Goal: Information Seeking & Learning: Compare options

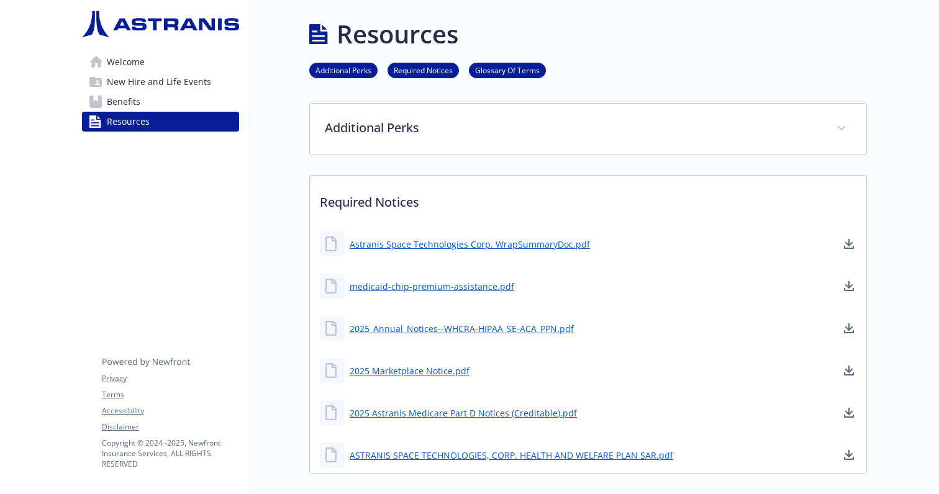
click at [112, 60] on span "Welcome" at bounding box center [126, 62] width 38 height 20
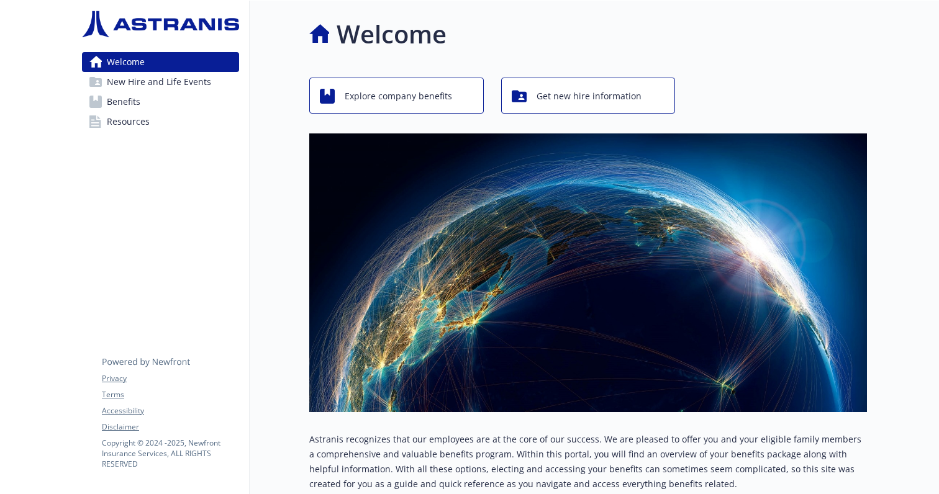
scroll to position [148, 0]
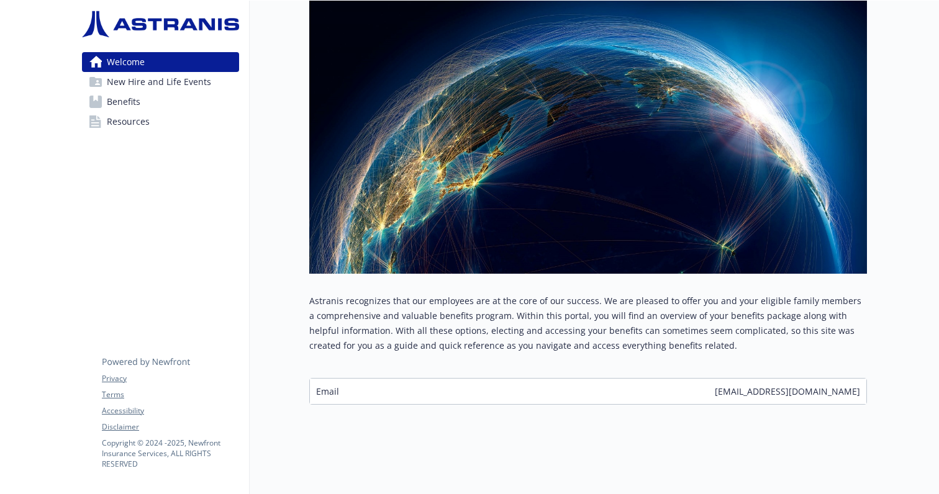
click at [176, 88] on span "New Hire and Life Events" at bounding box center [159, 82] width 104 height 20
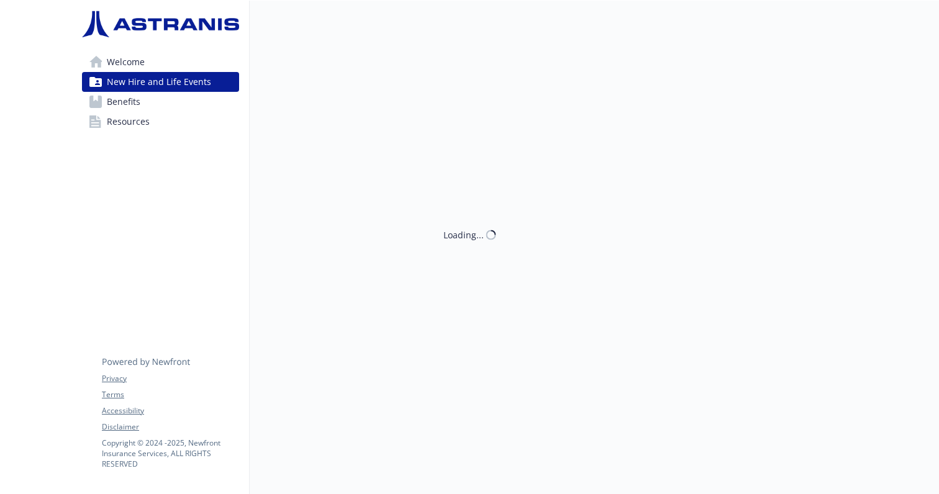
scroll to position [10, 0]
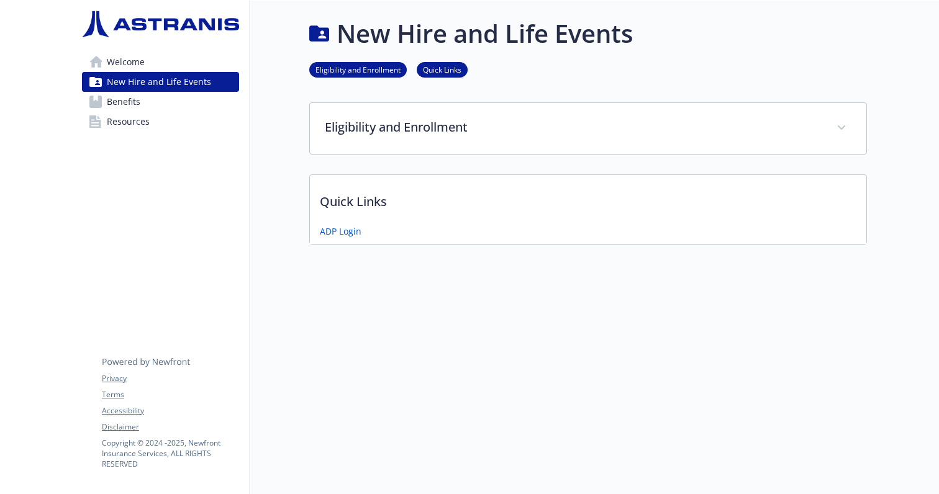
click at [153, 100] on link "Benefits" at bounding box center [160, 102] width 157 height 20
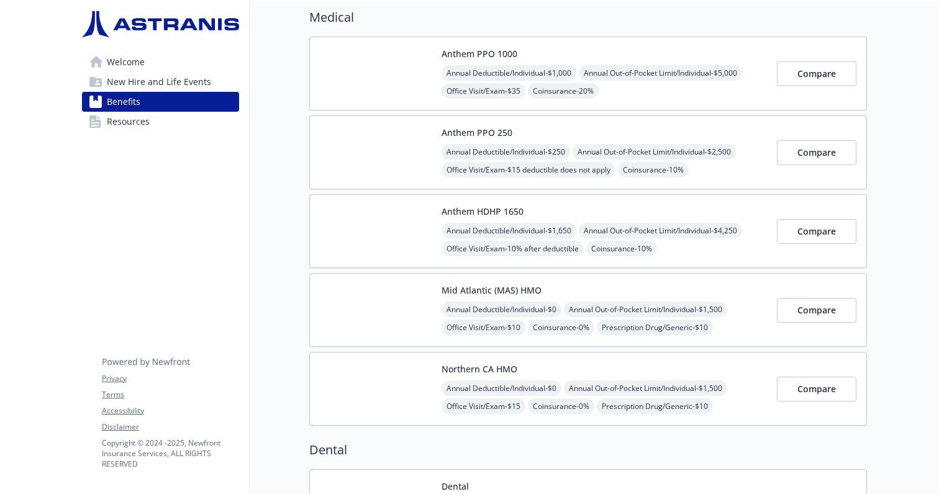
scroll to position [106, 0]
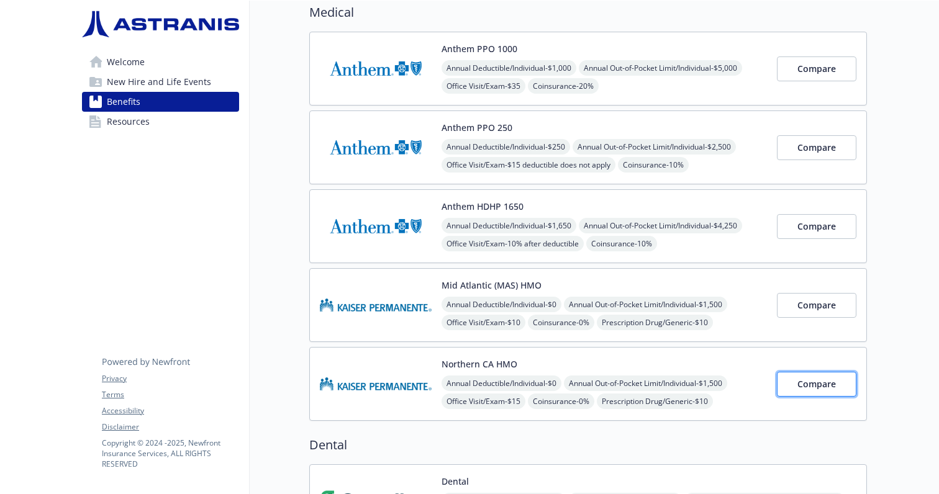
click at [819, 385] on span "Compare" at bounding box center [817, 384] width 39 height 12
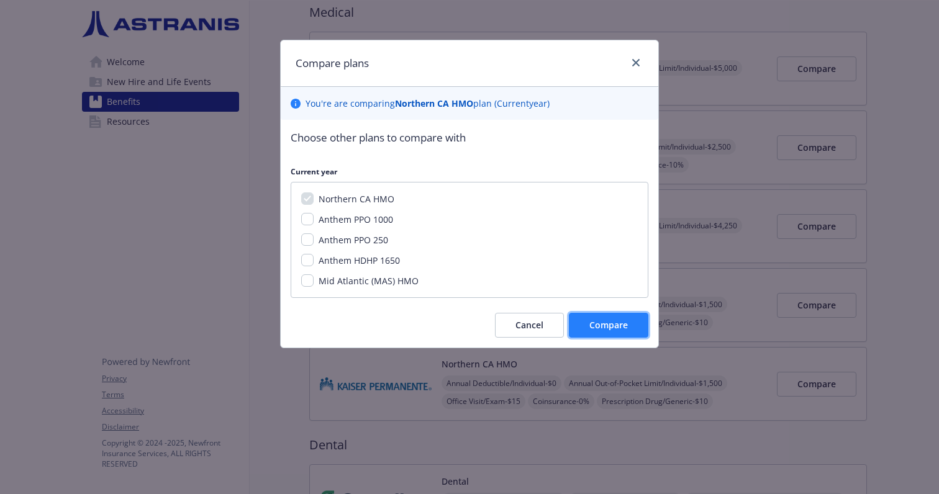
click at [599, 336] on button "Compare" at bounding box center [609, 325] width 80 height 25
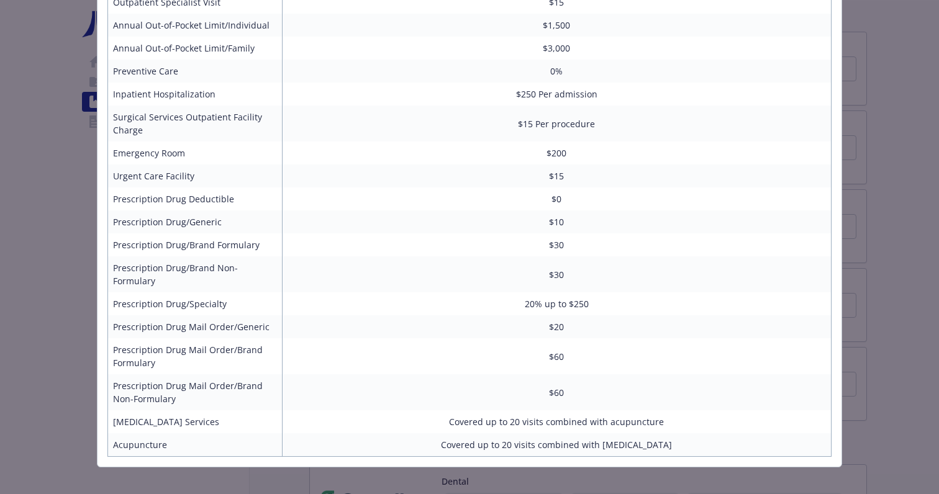
scroll to position [0, 0]
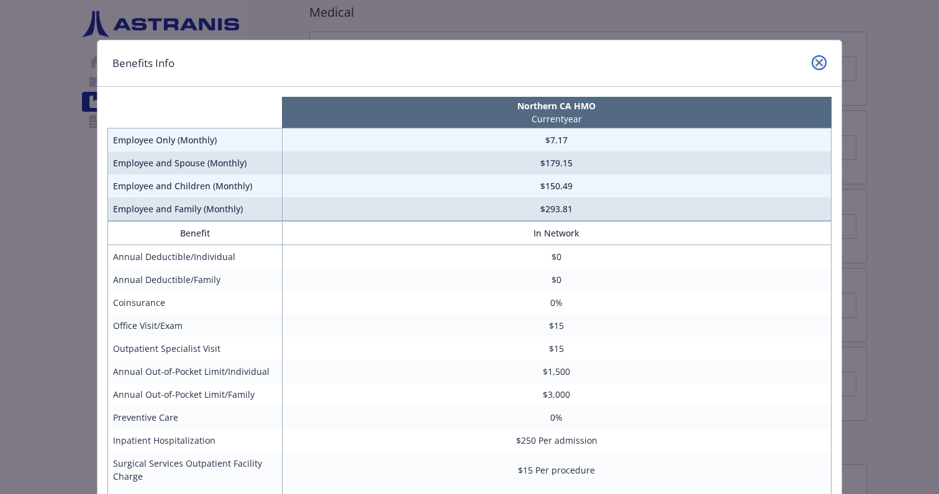
click at [818, 62] on icon "close" at bounding box center [819, 62] width 7 height 7
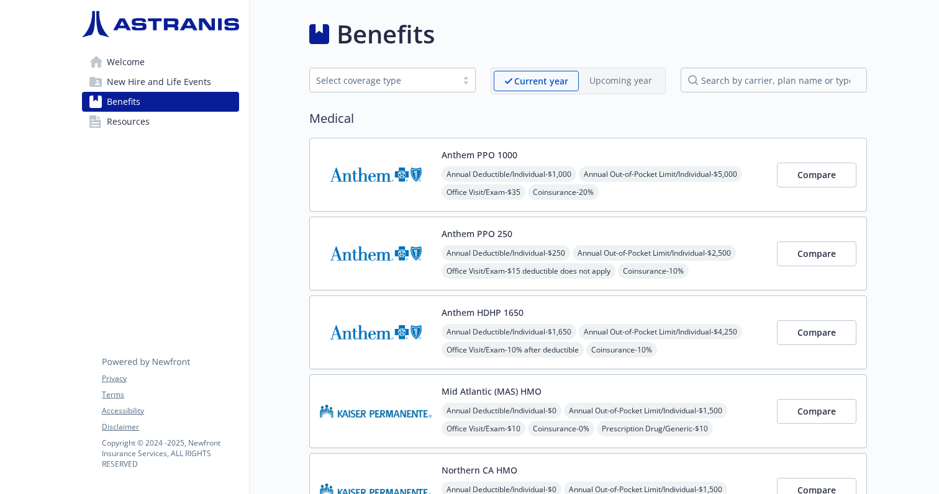
click at [159, 127] on link "Resources" at bounding box center [160, 122] width 157 height 20
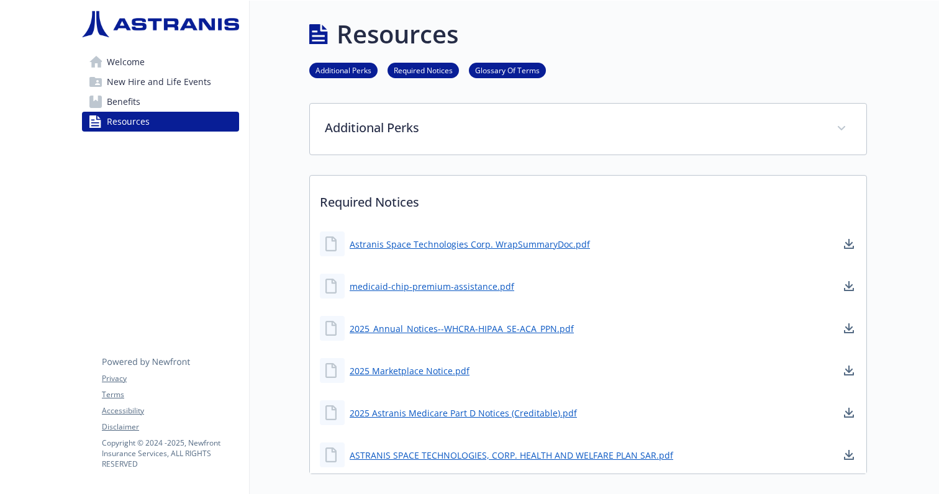
click at [153, 106] on link "Benefits" at bounding box center [160, 102] width 157 height 20
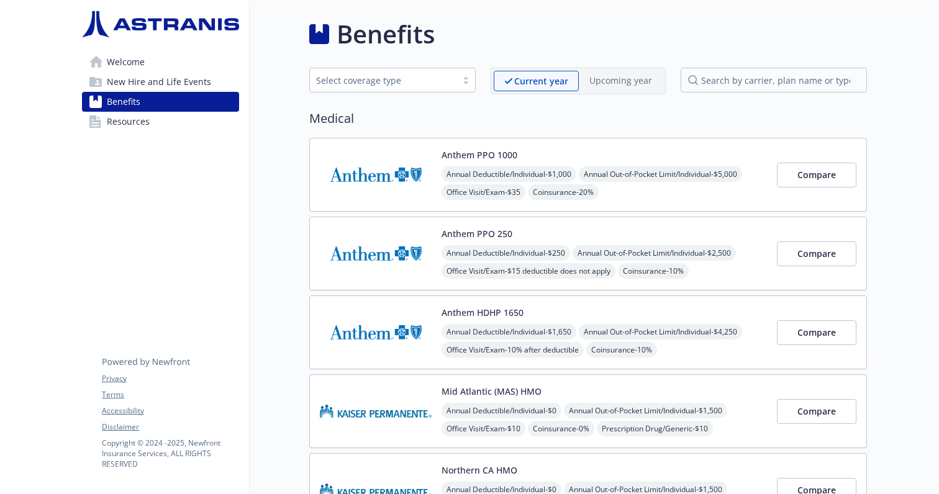
click at [165, 83] on span "New Hire and Life Events" at bounding box center [159, 82] width 104 height 20
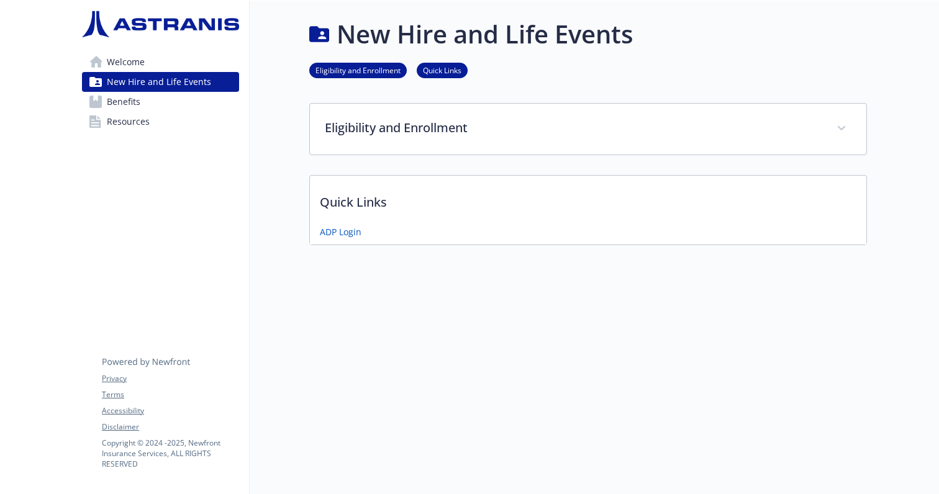
click at [142, 61] on span "Welcome" at bounding box center [126, 62] width 38 height 20
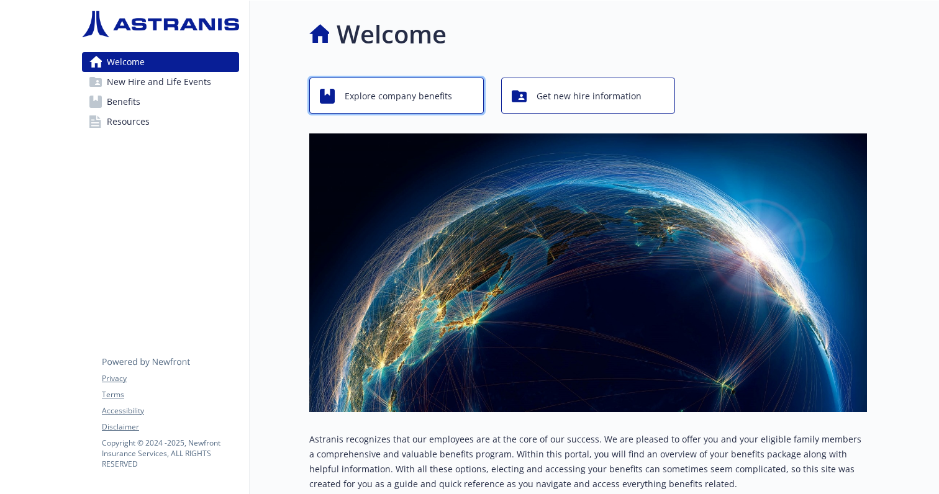
click at [381, 98] on span "Explore company benefits" at bounding box center [398, 96] width 107 height 24
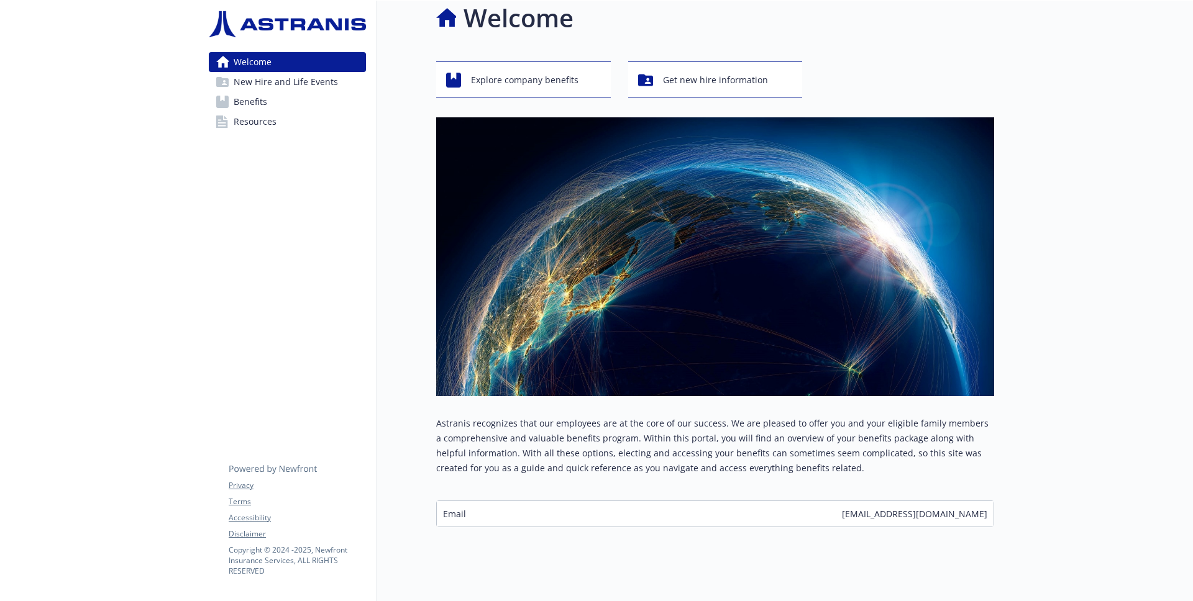
scroll to position [41, 0]
